Goal: Task Accomplishment & Management: Use online tool/utility

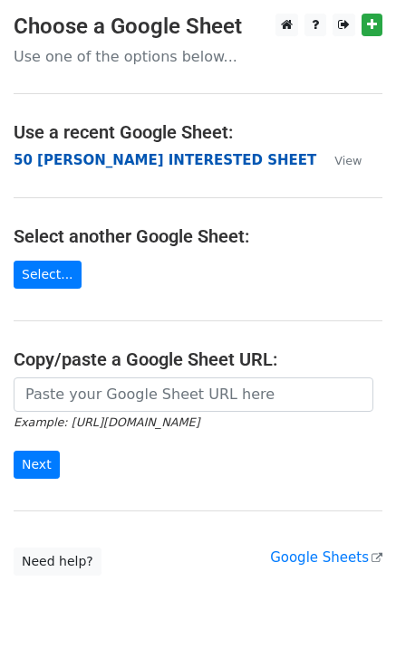
click at [120, 165] on strong "50 [PERSON_NAME] INTERESTED SHEET" at bounding box center [165, 160] width 302 height 16
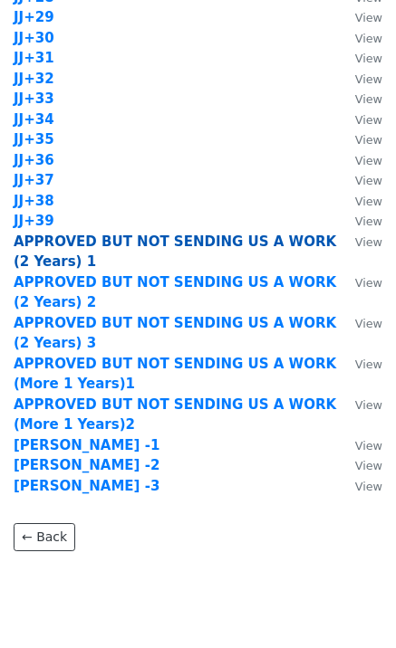
scroll to position [1690, 0]
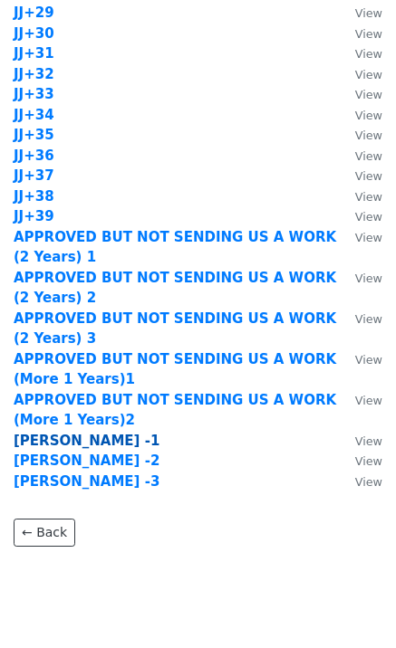
click at [58, 443] on strong "[PERSON_NAME] -1" at bounding box center [87, 441] width 146 height 16
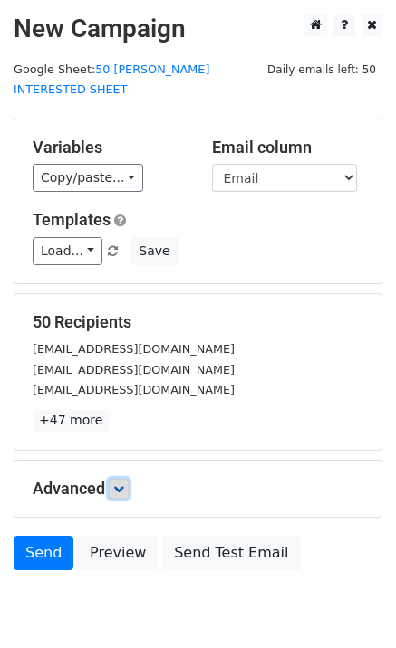
click at [124, 484] on icon at bounding box center [118, 489] width 11 height 11
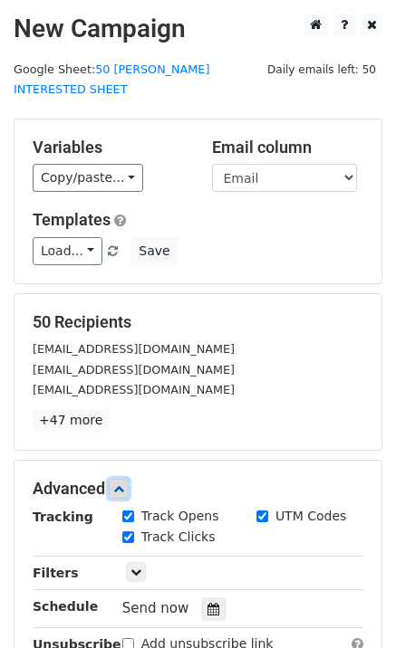
scroll to position [107, 0]
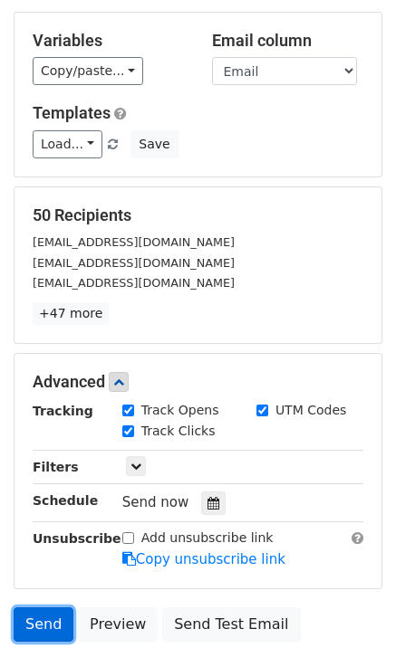
click at [25, 613] on link "Send" at bounding box center [44, 625] width 60 height 34
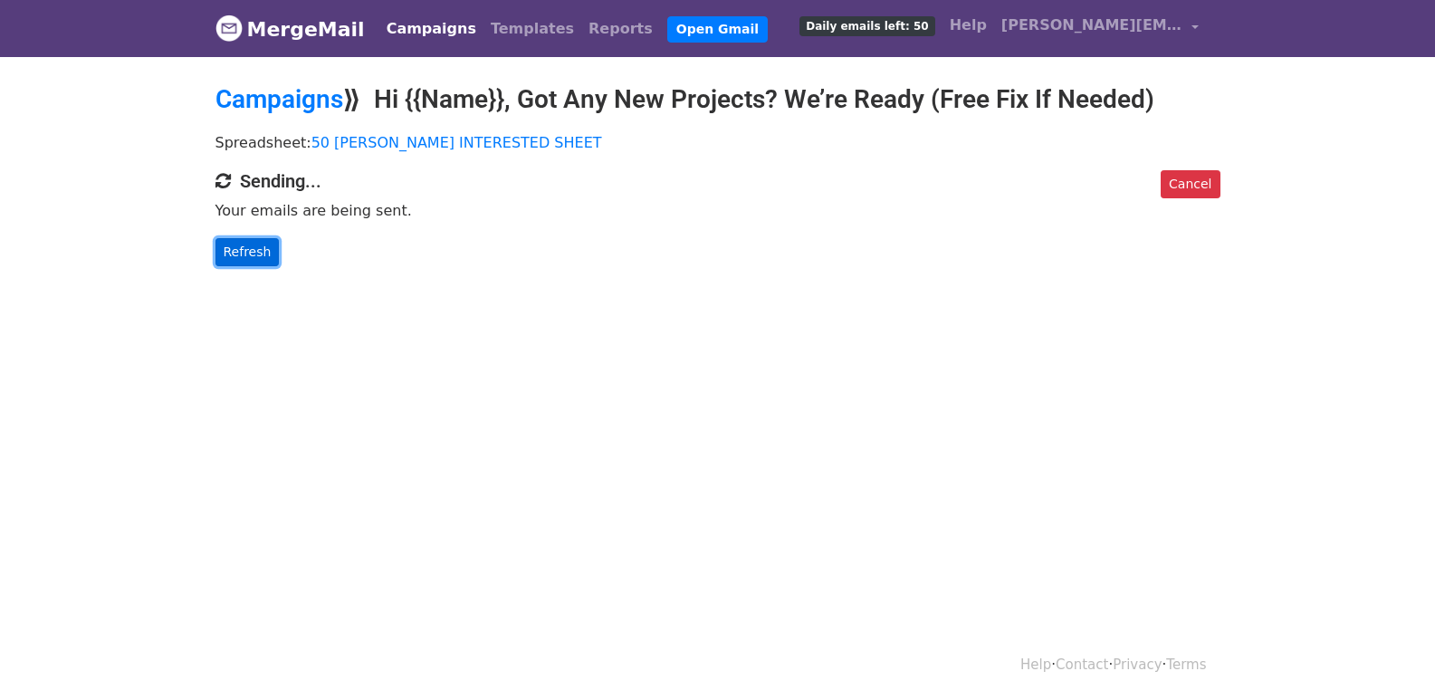
click at [225, 246] on link "Refresh" at bounding box center [247, 252] width 64 height 28
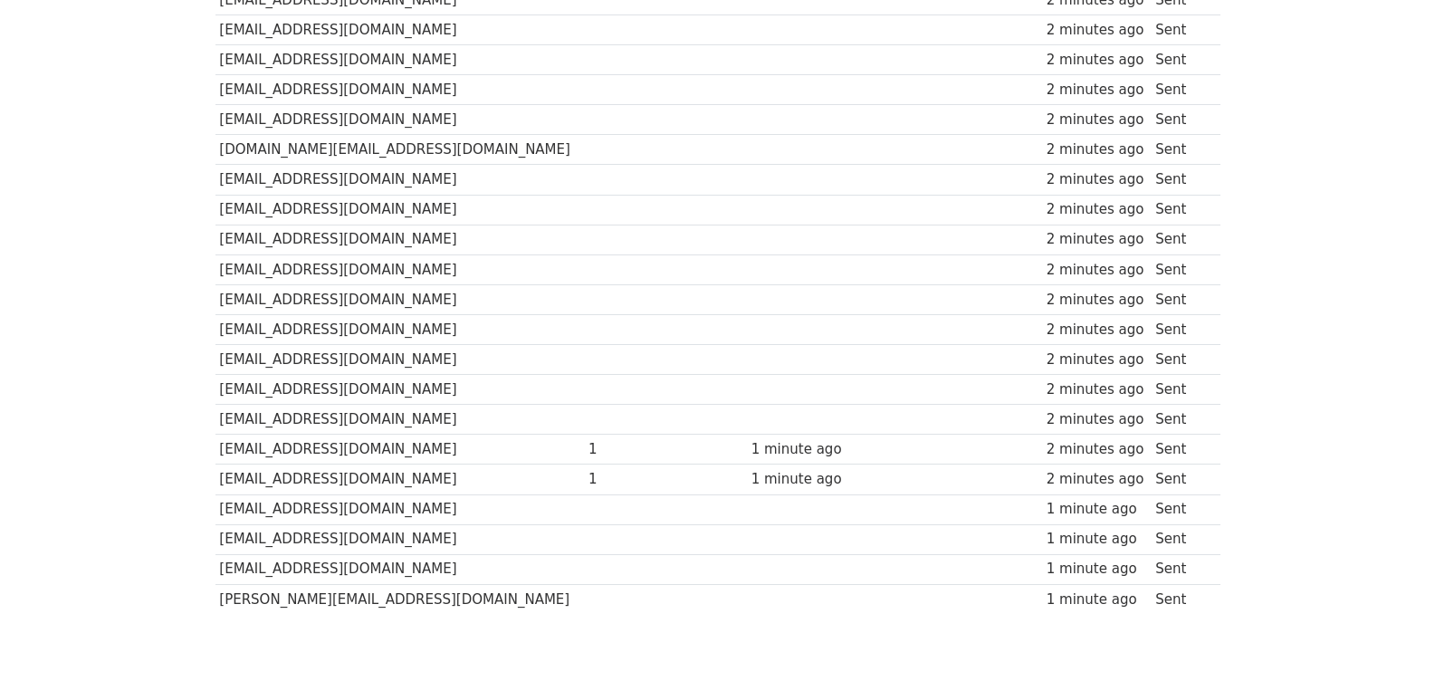
scroll to position [1260, 0]
